Goal: Task Accomplishment & Management: Use online tool/utility

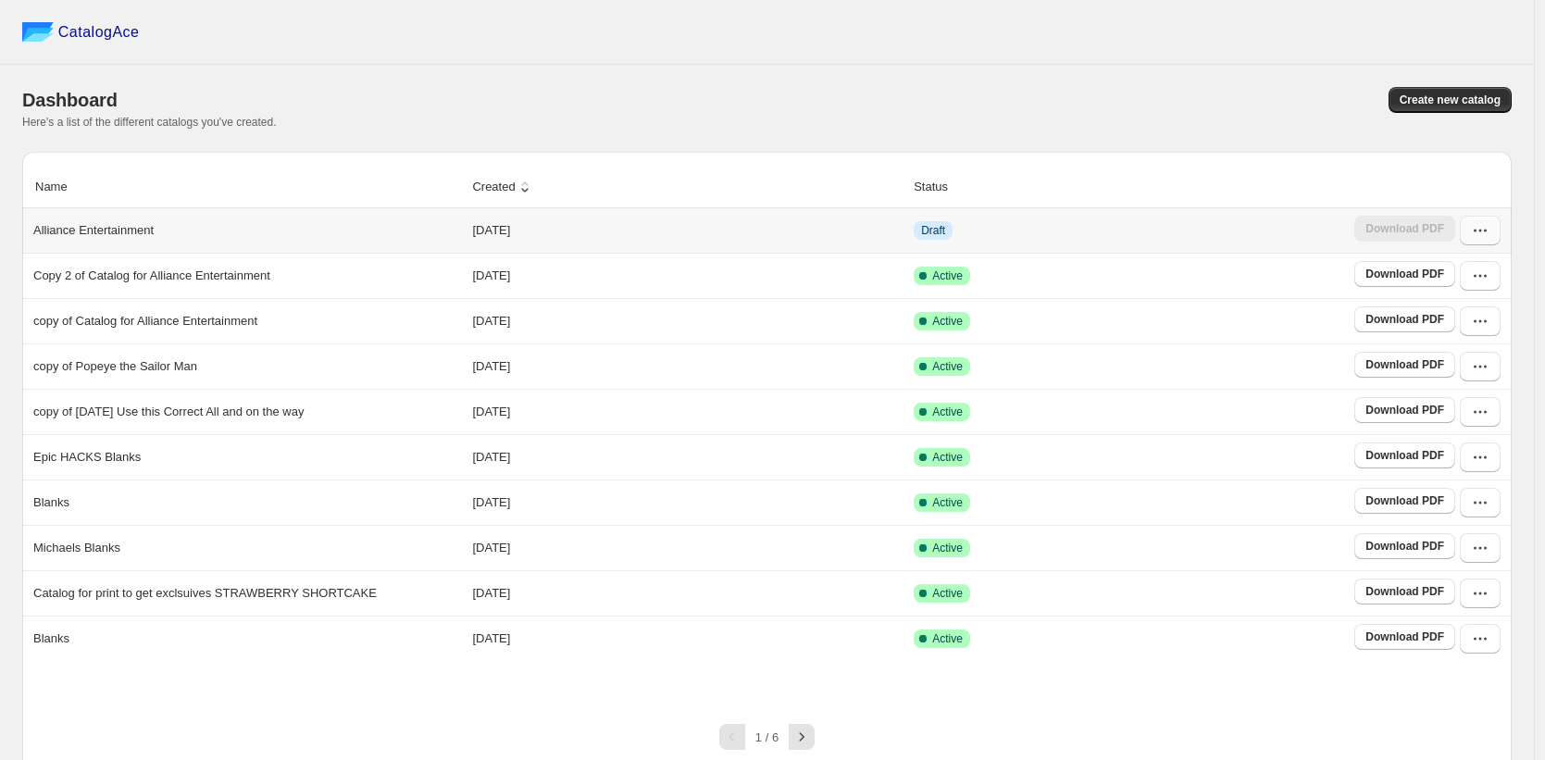
click at [1488, 238] on icon "button" at bounding box center [1480, 230] width 19 height 19
click at [1437, 369] on span "Edit" at bounding box center [1433, 366] width 20 height 14
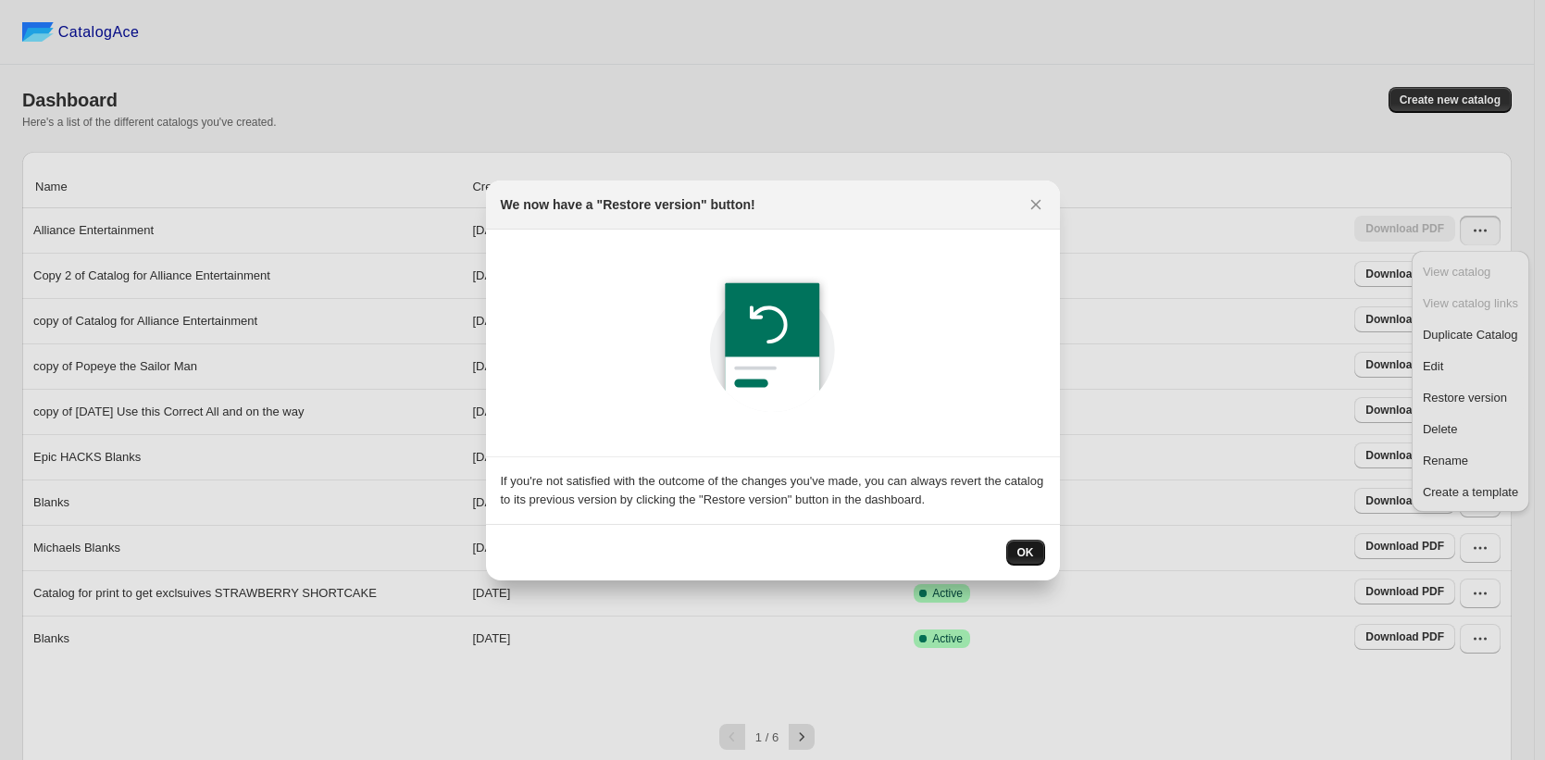
click at [1024, 546] on span "OK" at bounding box center [1025, 552] width 17 height 15
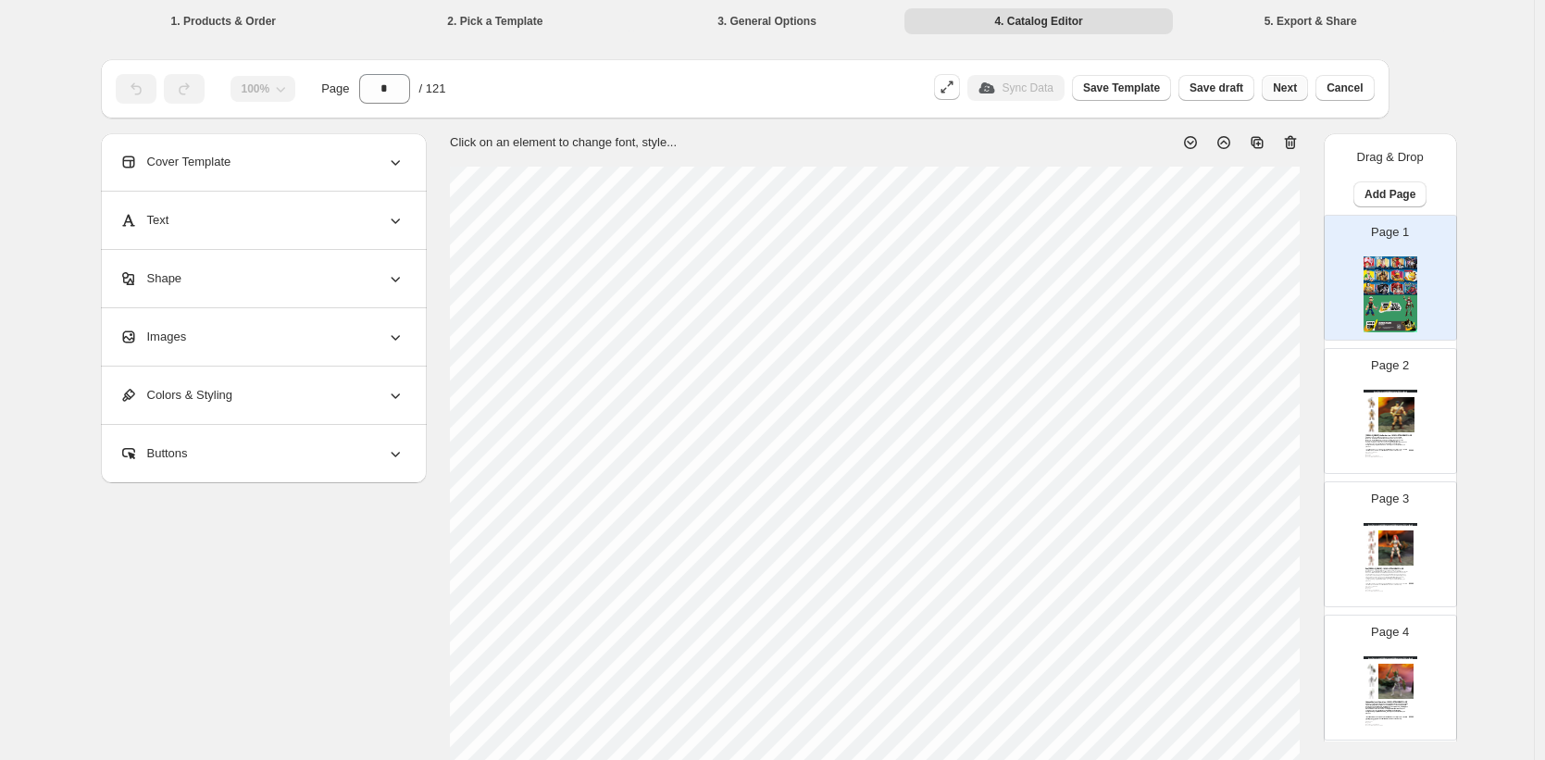
click at [1290, 93] on span "Next" at bounding box center [1285, 88] width 24 height 15
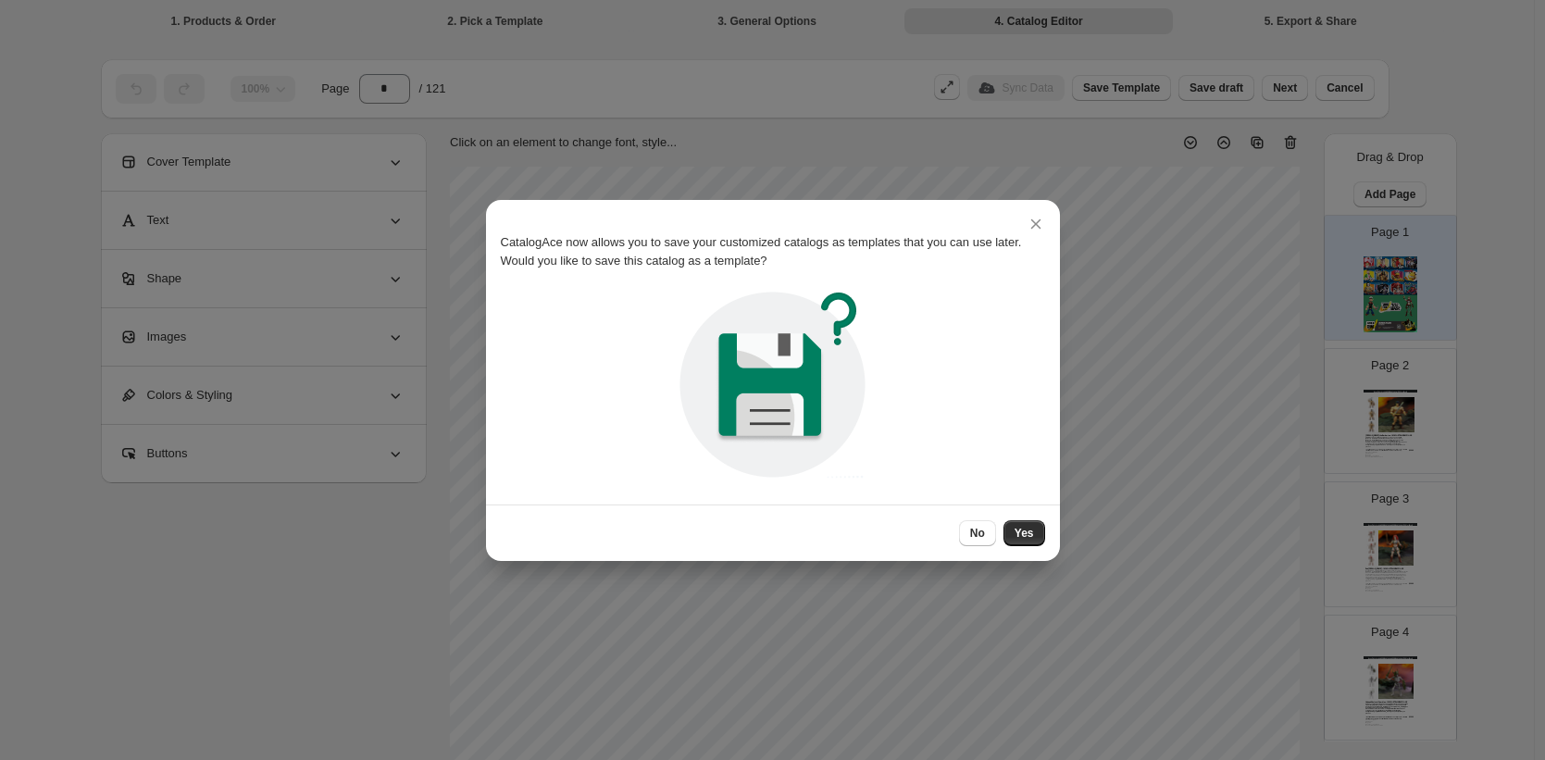
click at [1286, 88] on div at bounding box center [772, 380] width 1545 height 760
